Goal: Information Seeking & Learning: Find specific fact

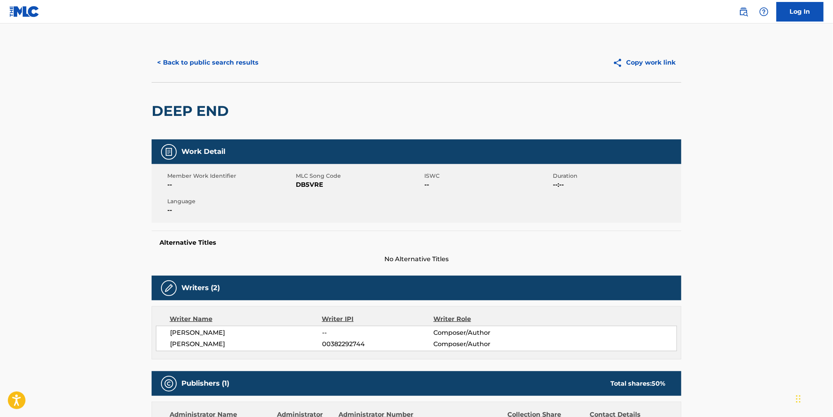
click at [212, 62] on button "< Back to public search results" at bounding box center [208, 63] width 112 height 20
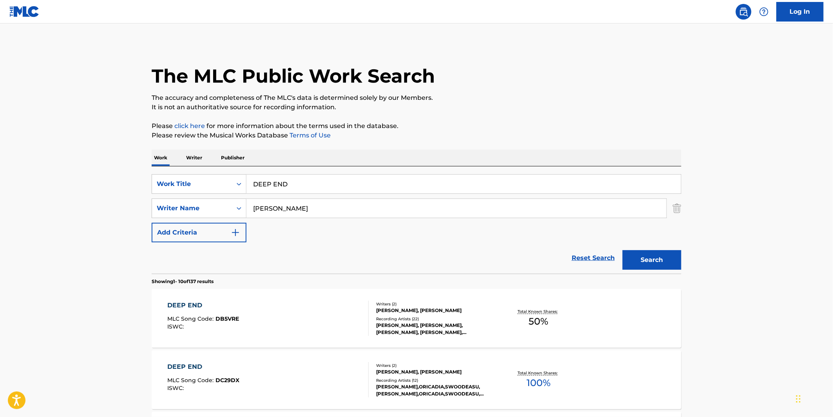
click at [294, 195] on div "SearchWithCriteria04b8633d-e028-49b8-b696-ec12c58aabc9 Work Title DEEP END Sear…" at bounding box center [417, 208] width 530 height 68
click at [295, 191] on input "DEEP END" at bounding box center [464, 184] width 435 height 19
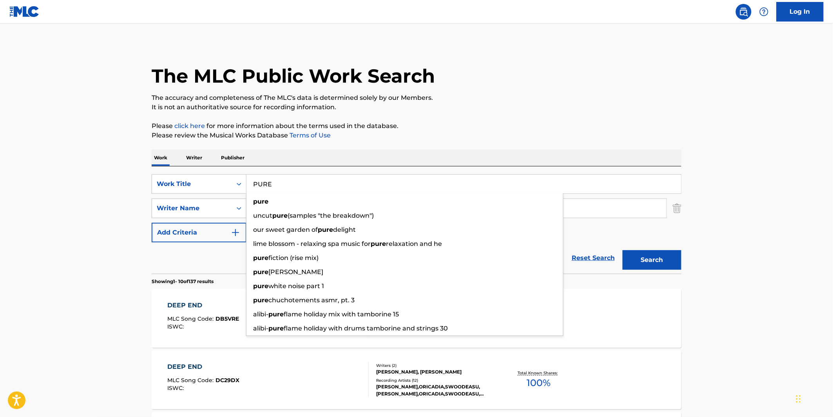
type input "PURE"
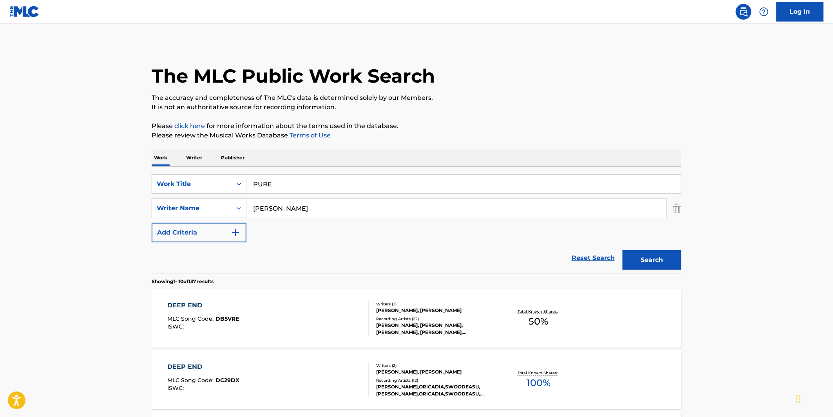
click at [385, 140] on p "Please review the Musical Works Database Terms of Use" at bounding box center [417, 135] width 530 height 9
click at [289, 206] on input "MCDONALD" at bounding box center [457, 208] width 420 height 19
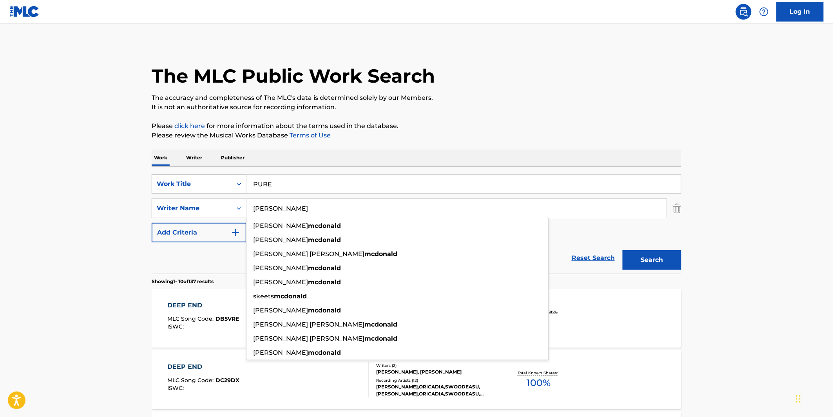
click at [289, 206] on input "MCDONALD" at bounding box center [457, 208] width 420 height 19
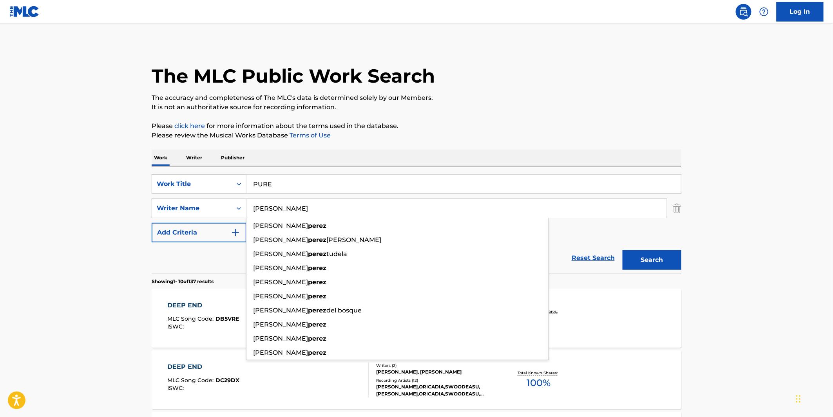
click at [623, 250] on button "Search" at bounding box center [652, 260] width 59 height 20
click at [302, 212] on input "PEREZ" at bounding box center [457, 208] width 420 height 19
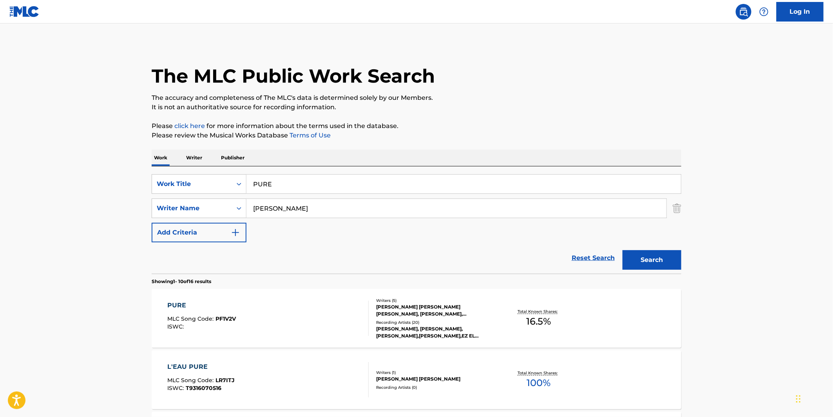
type input "PEREZ, JJ"
click at [623, 250] on button "Search" at bounding box center [652, 260] width 59 height 20
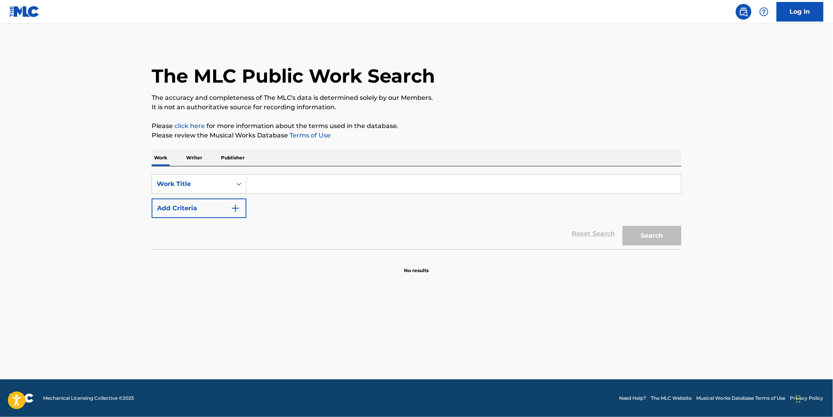
click at [287, 183] on input "Search Form" at bounding box center [464, 184] width 435 height 19
paste input "PEEK BEHIND THE VEIL"
type input "PEEK BEHIND THE VEIL"
click at [623, 226] on button "Search" at bounding box center [652, 236] width 59 height 20
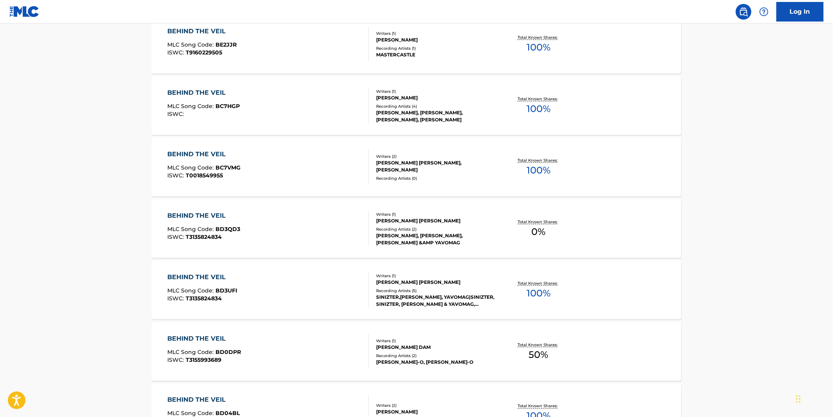
scroll to position [261, 0]
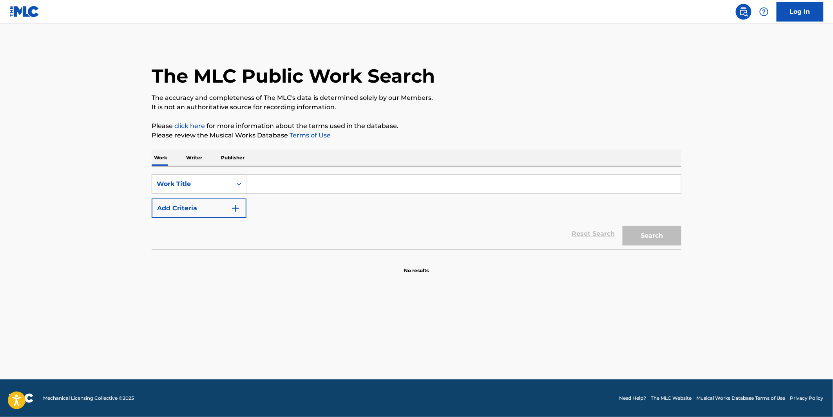
click at [308, 180] on input "Search Form" at bounding box center [464, 184] width 435 height 19
paste input "B.T.T.B."
type input "B.T.T.B."
click at [655, 210] on div "SearchWithCriteria3698435d-b57b-4c62-8ae6-4d5cf4764b0e Work Title B.T.T.B. Add …" at bounding box center [417, 196] width 530 height 44
click at [653, 233] on button "Search" at bounding box center [652, 236] width 59 height 20
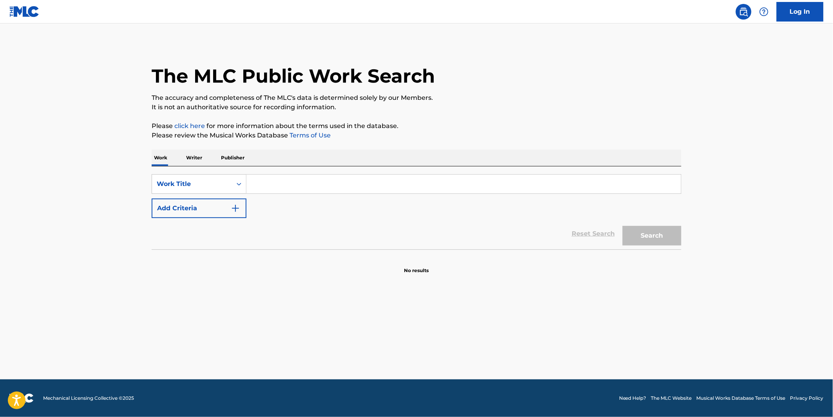
click at [270, 184] on input "Search Form" at bounding box center [464, 184] width 435 height 19
paste input "ONVERWACHTS DOOR JE SPEAKERS"
type input "ONVERWACHTS DOOR JE SPEAKERS"
click at [623, 226] on button "Search" at bounding box center [652, 236] width 59 height 20
click at [303, 176] on input "Search Form" at bounding box center [464, 184] width 435 height 19
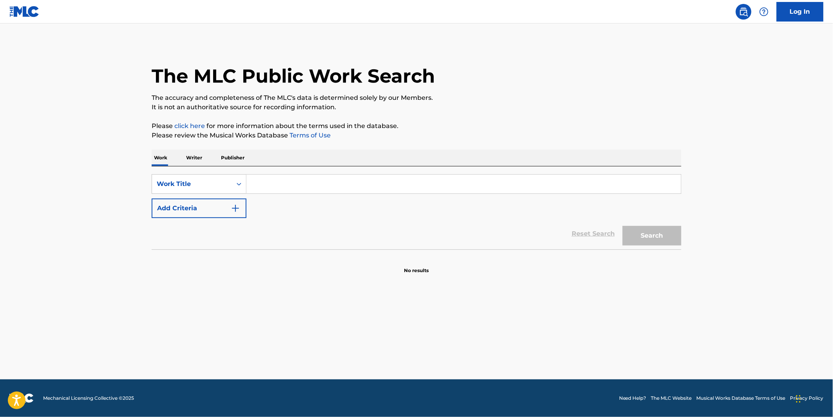
paste input "xnteup"
type input "xnteup"
click at [623, 226] on button "Search" at bounding box center [652, 236] width 59 height 20
click at [355, 183] on input "Search Form" at bounding box center [464, 184] width 435 height 19
paste input "Poetic Phonetic"
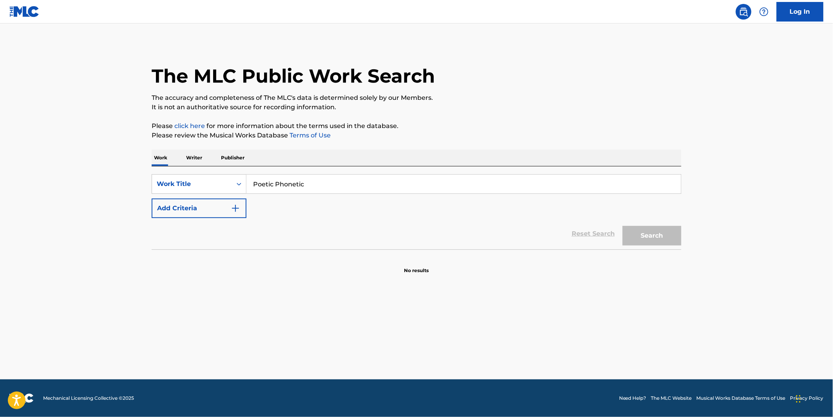
type input "Poetic Phonetic"
click at [623, 226] on button "Search" at bounding box center [652, 236] width 59 height 20
click at [302, 179] on input "Search Form" at bounding box center [464, 184] width 435 height 19
paste input "MADNESS RULES THE LAND"
type input "MADNESS RULES THE LAND"
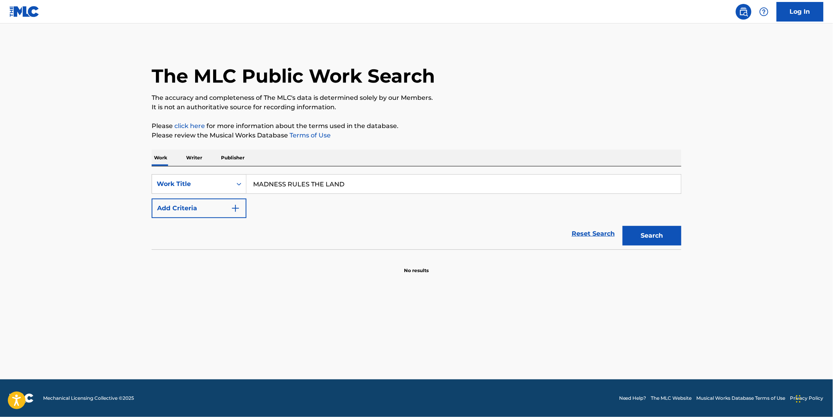
click at [623, 226] on button "Search" at bounding box center [652, 236] width 59 height 20
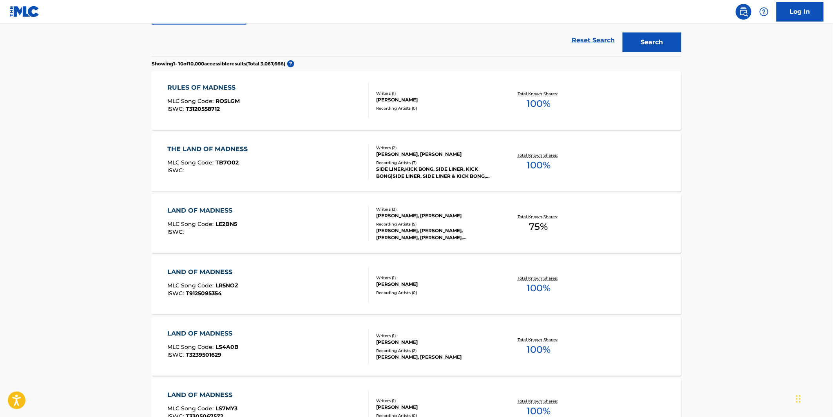
scroll to position [261, 0]
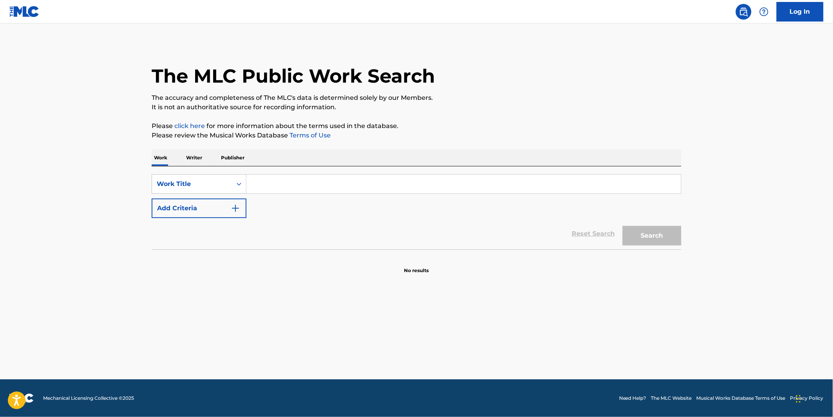
click at [349, 188] on input "Search Form" at bounding box center [464, 184] width 435 height 19
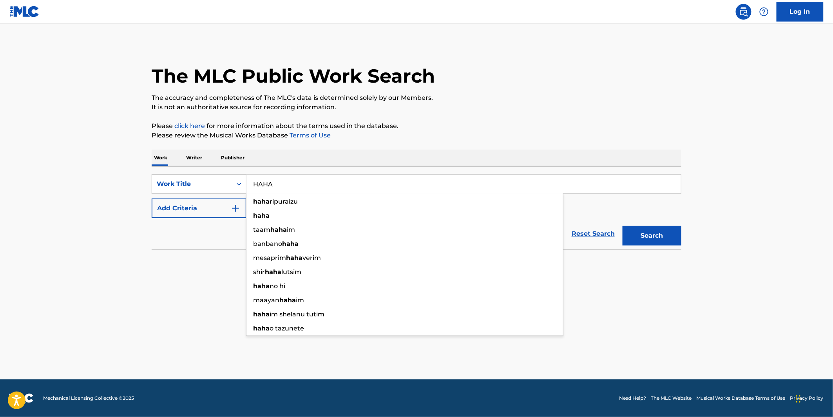
type input "HAHA"
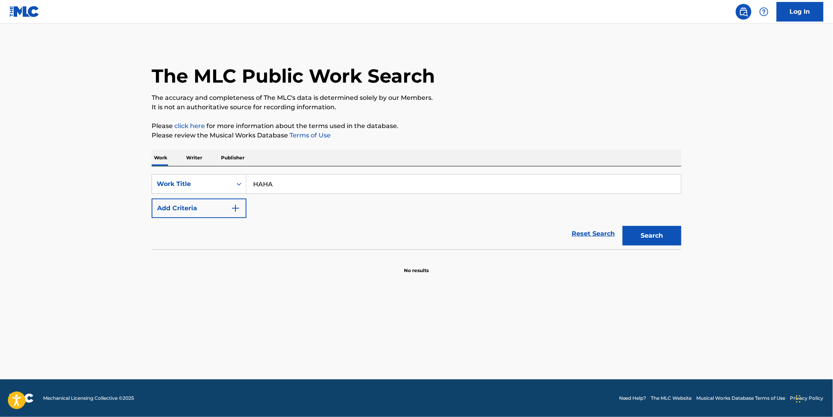
click at [199, 208] on button "Add Criteria" at bounding box center [199, 209] width 95 height 20
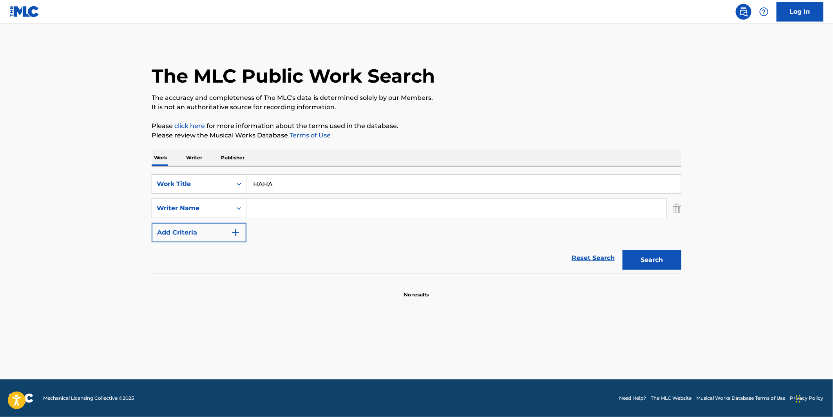
click at [291, 210] on input "Search Form" at bounding box center [457, 208] width 420 height 19
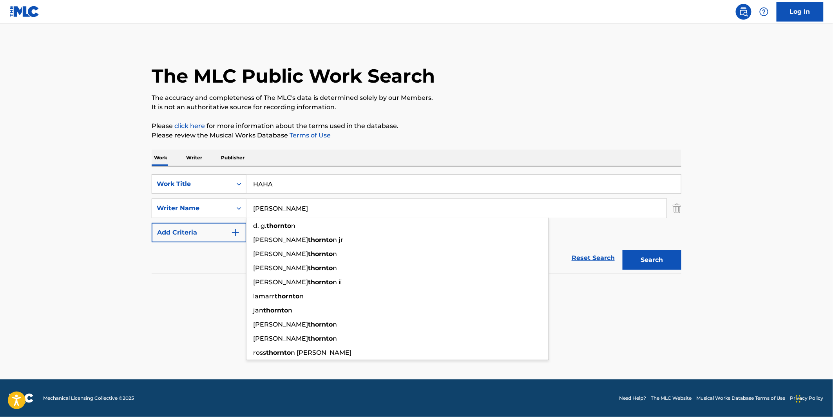
type input "[PERSON_NAME]"
click at [623, 250] on button "Search" at bounding box center [652, 260] width 59 height 20
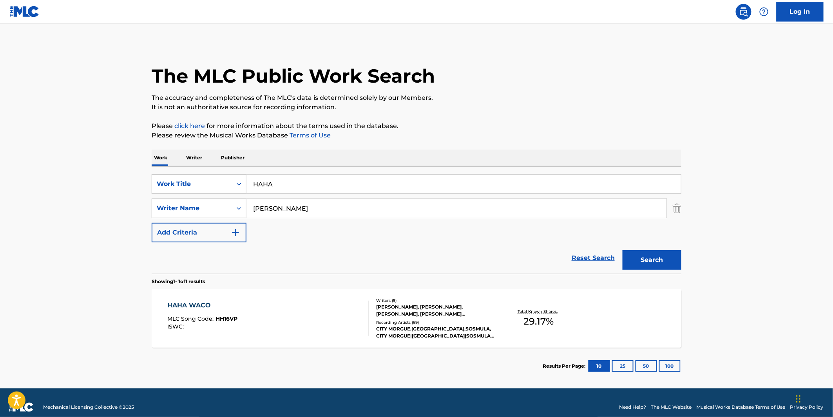
click at [266, 310] on div "HAHA WACO MLC Song Code : HH16VP ISWC :" at bounding box center [268, 318] width 201 height 35
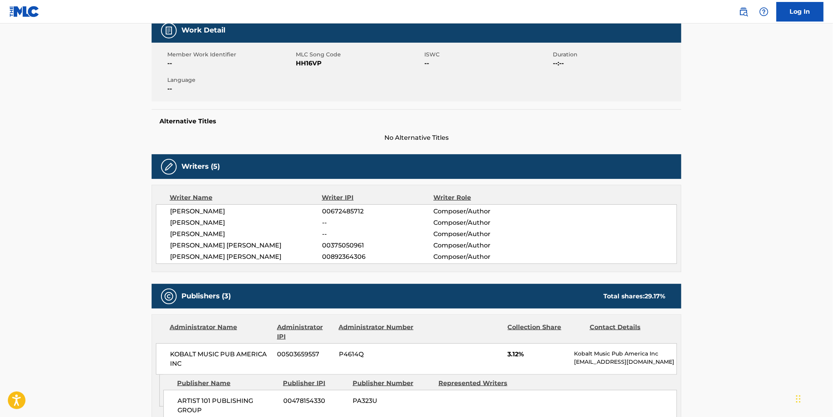
scroll to position [261, 0]
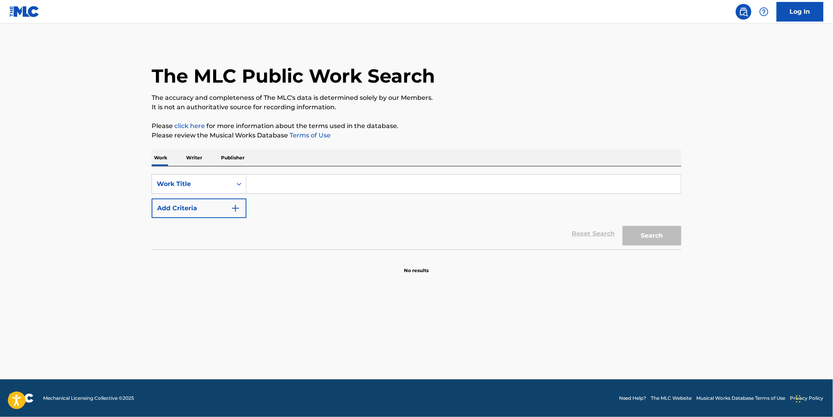
click at [270, 181] on input "Search Form" at bounding box center [464, 184] width 435 height 19
paste input "POTION"
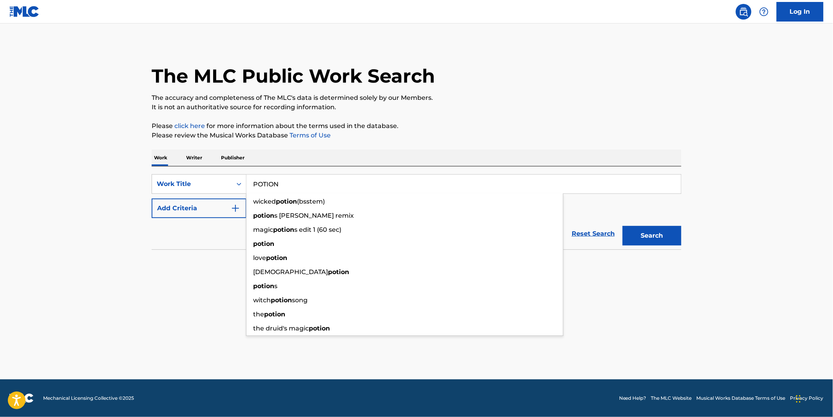
type input "POTION"
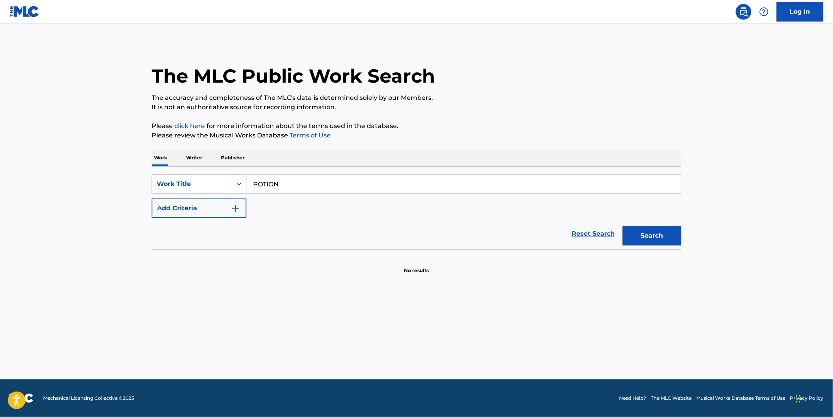
click at [664, 236] on button "Search" at bounding box center [652, 236] width 59 height 20
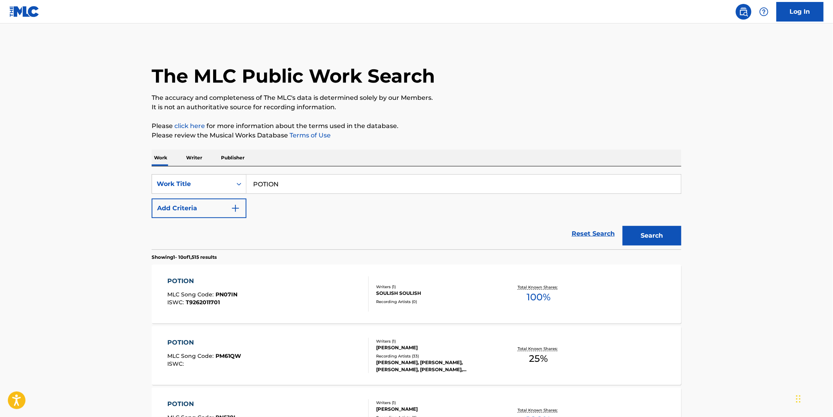
click at [210, 210] on button "Add Criteria" at bounding box center [199, 209] width 95 height 20
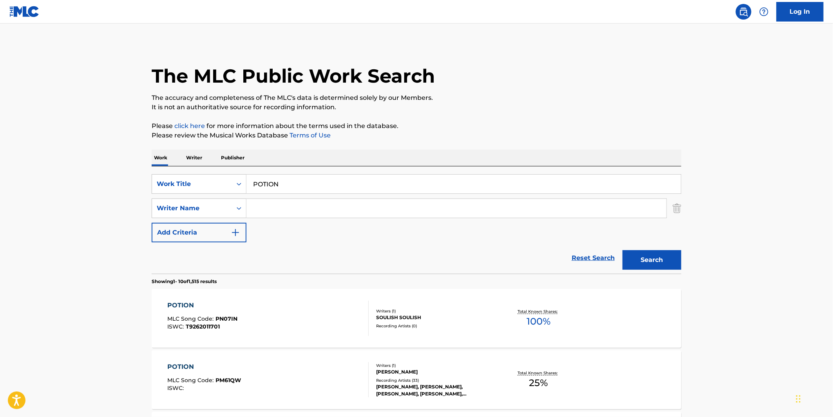
click at [249, 214] on input "Search Form" at bounding box center [457, 208] width 420 height 19
click at [285, 206] on input "Search Form" at bounding box center [457, 208] width 420 height 19
paste input "Scyoc"
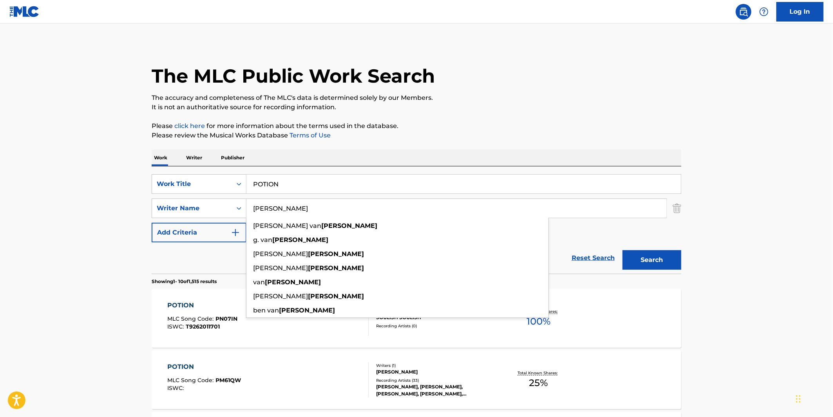
type input "Scyoc"
click at [623, 250] on button "Search" at bounding box center [652, 260] width 59 height 20
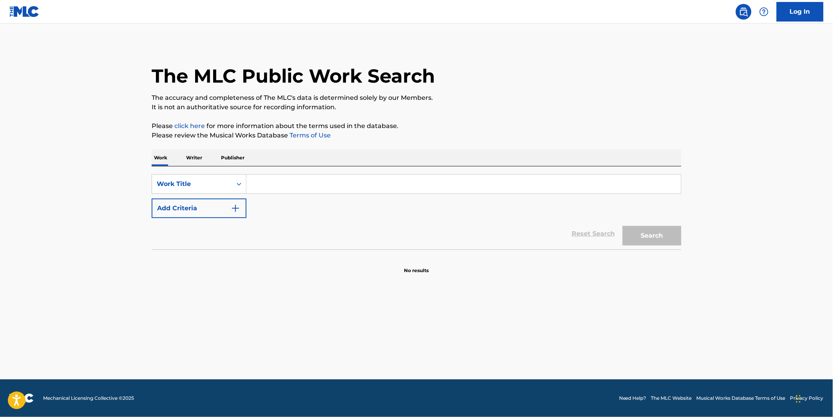
drag, startPoint x: 280, startPoint y: 194, endPoint x: 283, endPoint y: 186, distance: 8.7
click at [280, 194] on div "SearchWithCriteria817f3c9e-c071-4877-a480-55dd8b5b6308 Work Title Add Criteria" at bounding box center [417, 196] width 530 height 44
click at [284, 185] on input "Search Form" at bounding box center [464, 184] width 435 height 19
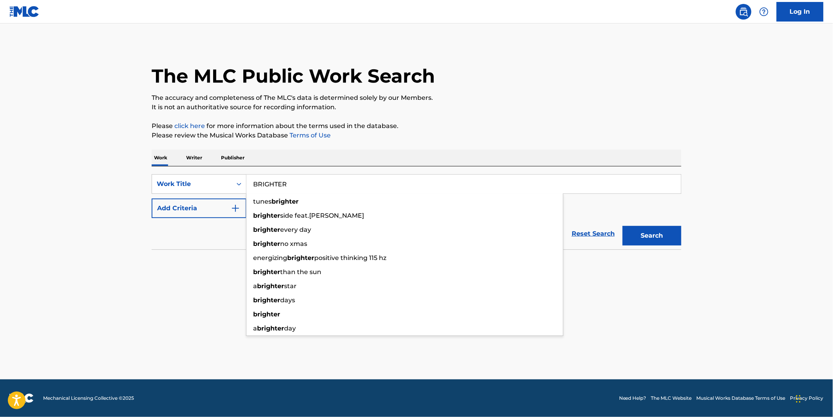
type input "BRIGHTER"
click at [585, 63] on div "The MLC Public Work Search" at bounding box center [417, 71] width 530 height 57
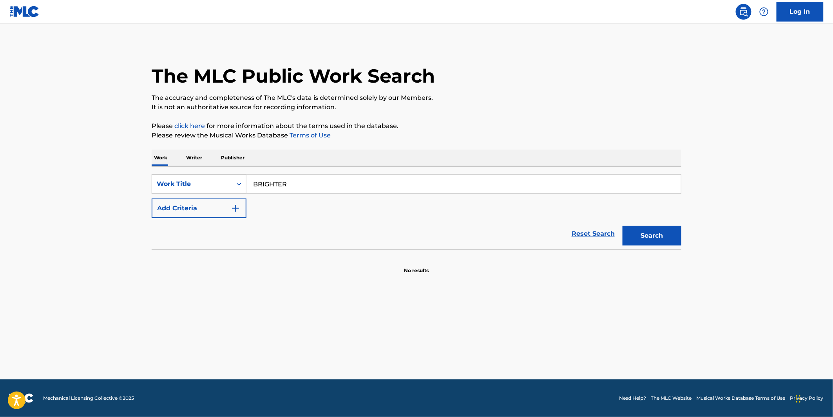
click at [212, 219] on div "Reset Search Search" at bounding box center [417, 233] width 530 height 31
click at [221, 212] on button "Add Criteria" at bounding box center [199, 209] width 95 height 20
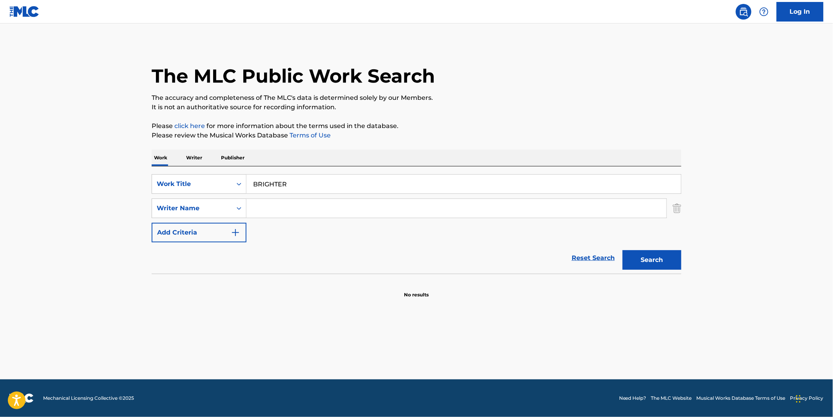
click at [280, 216] on input "Search Form" at bounding box center [457, 208] width 420 height 19
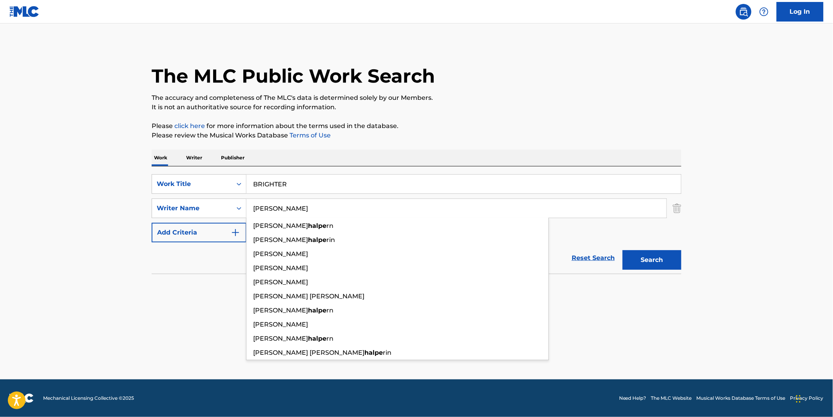
type input "HALPER"
click at [623, 250] on button "Search" at bounding box center [652, 260] width 59 height 20
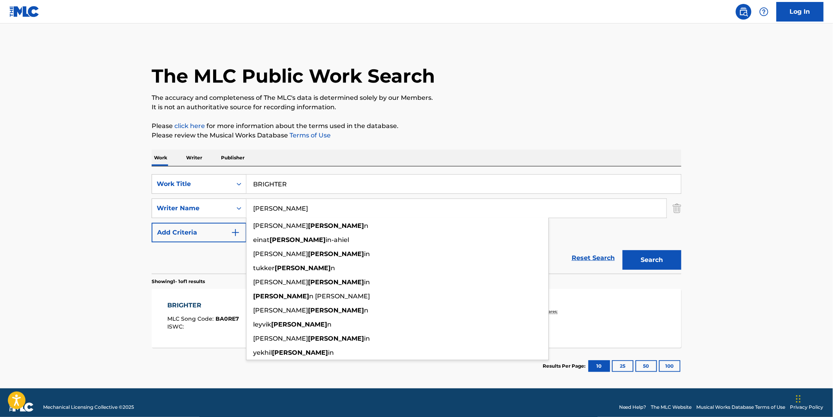
click at [511, 119] on div "The MLC Public Work Search The accuracy and completeness of The MLC's data is d…" at bounding box center [416, 214] width 549 height 342
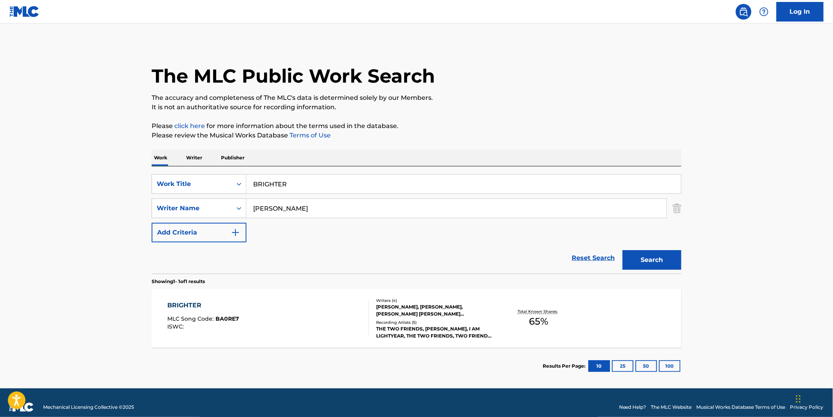
click at [644, 254] on button "Search" at bounding box center [652, 260] width 59 height 20
click at [473, 324] on div "Recording Artists ( 5 )" at bounding box center [435, 323] width 118 height 6
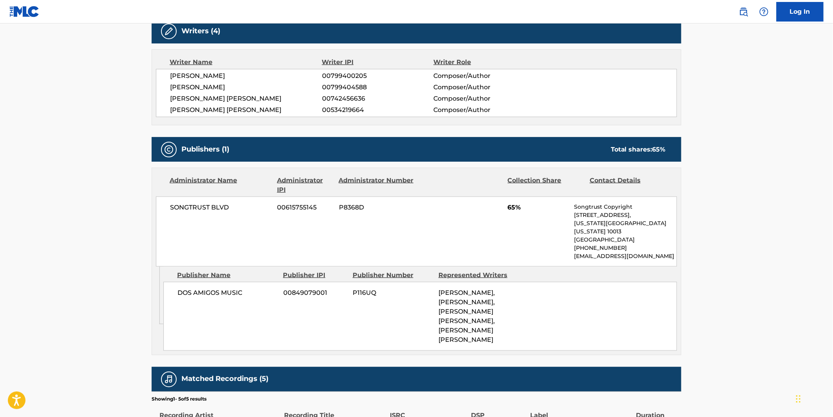
scroll to position [261, 0]
